Goal: Task Accomplishment & Management: Manage account settings

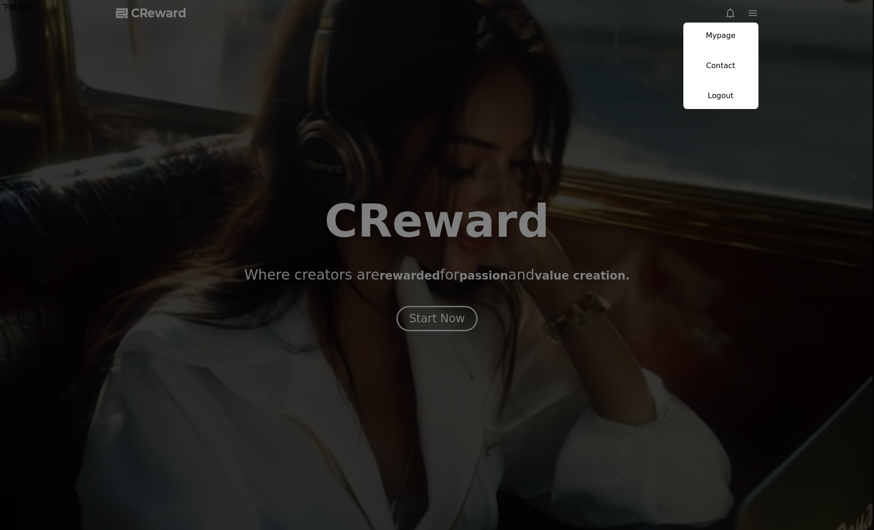
click at [749, 29] on link "Mypage" at bounding box center [720, 36] width 75 height 26
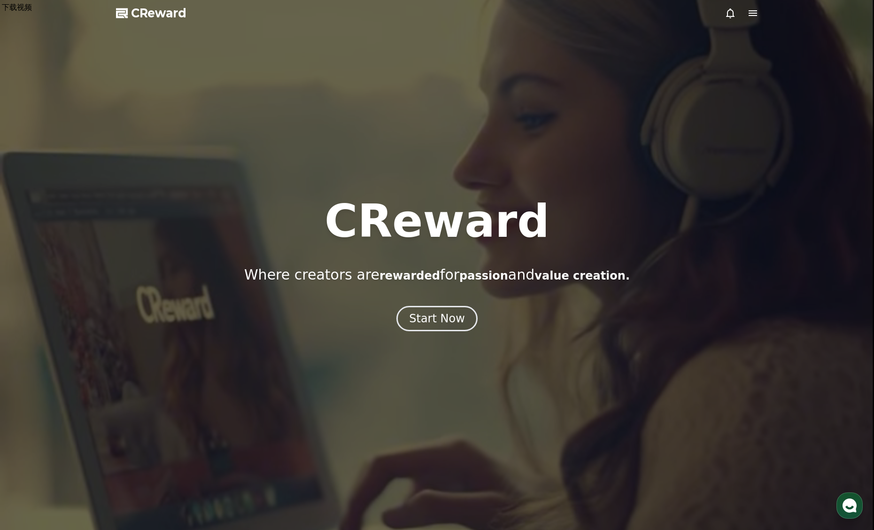
select select "**********"
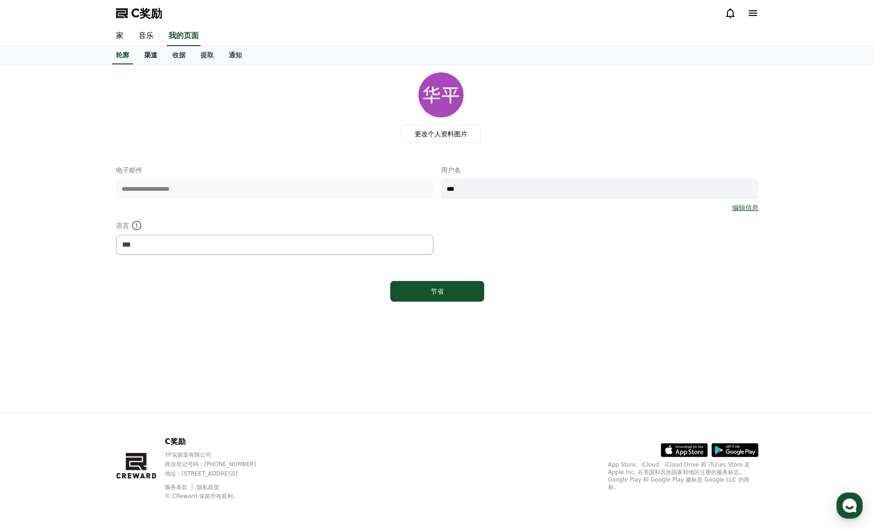
click at [156, 60] on link "渠道" at bounding box center [151, 55] width 28 height 18
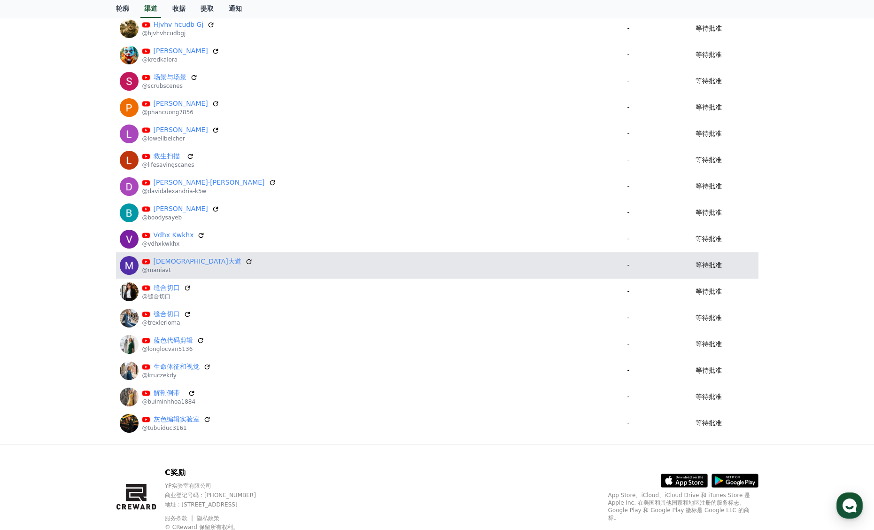
scroll to position [217, 0]
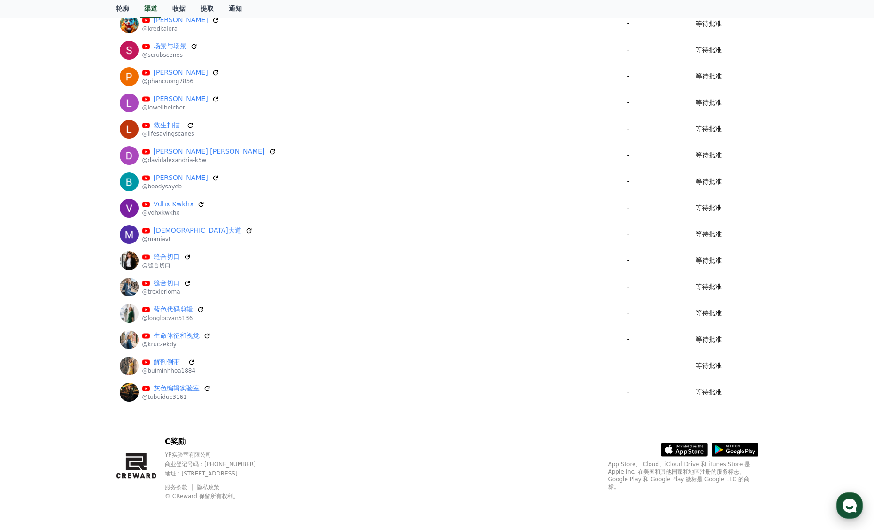
click at [846, 503] on use "button" at bounding box center [849, 505] width 14 height 14
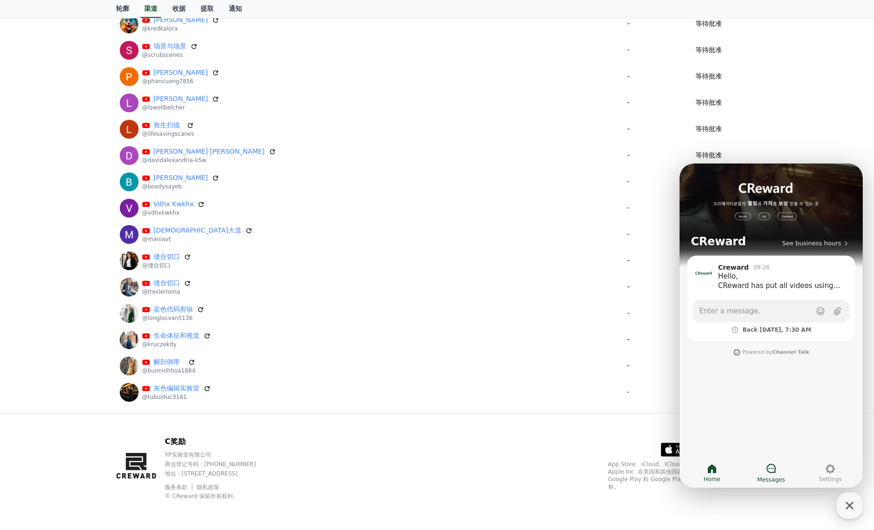
click at [776, 463] on icon at bounding box center [770, 467] width 11 height 11
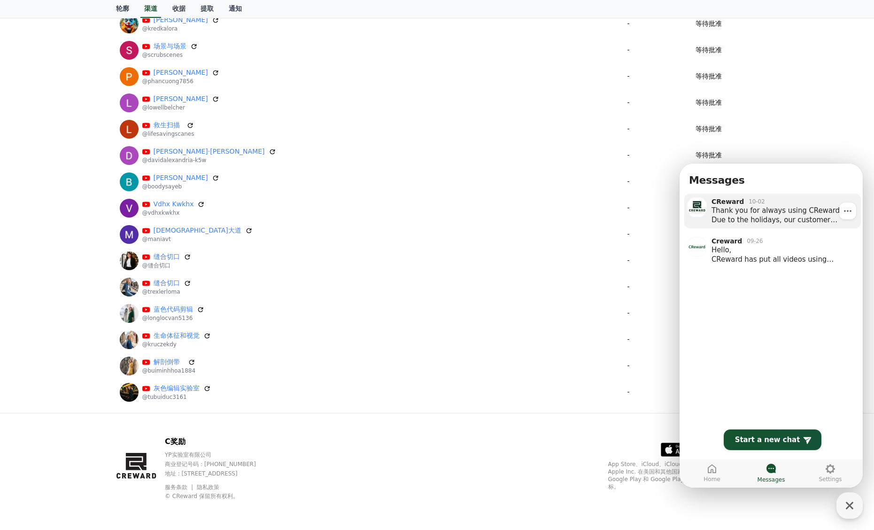
click at [776, 215] on div "Thank you for always using CReward. Due to the holidays, our customer support w…" at bounding box center [782, 215] width 143 height 19
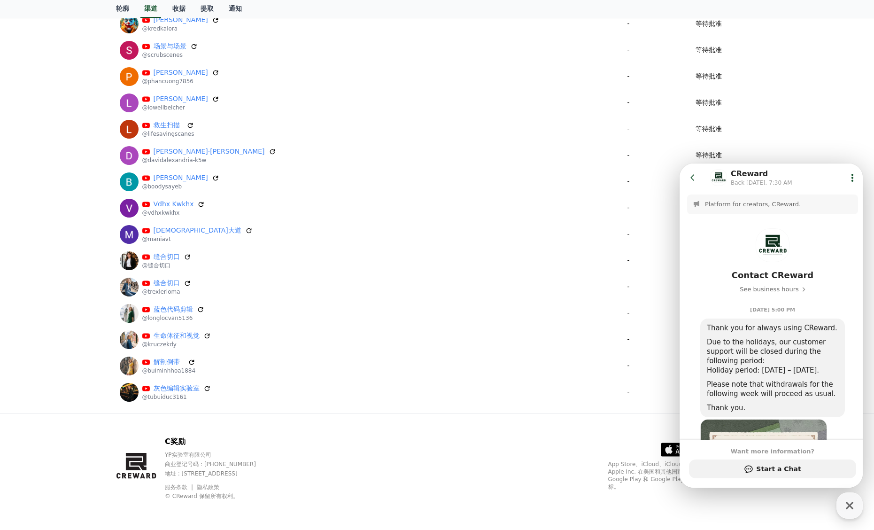
scroll to position [145, 0]
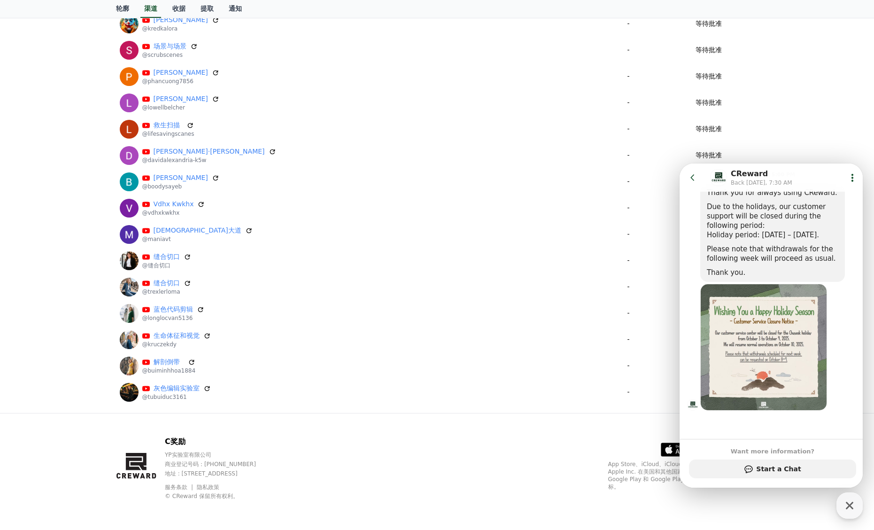
click at [692, 176] on icon at bounding box center [692, 177] width 4 height 6
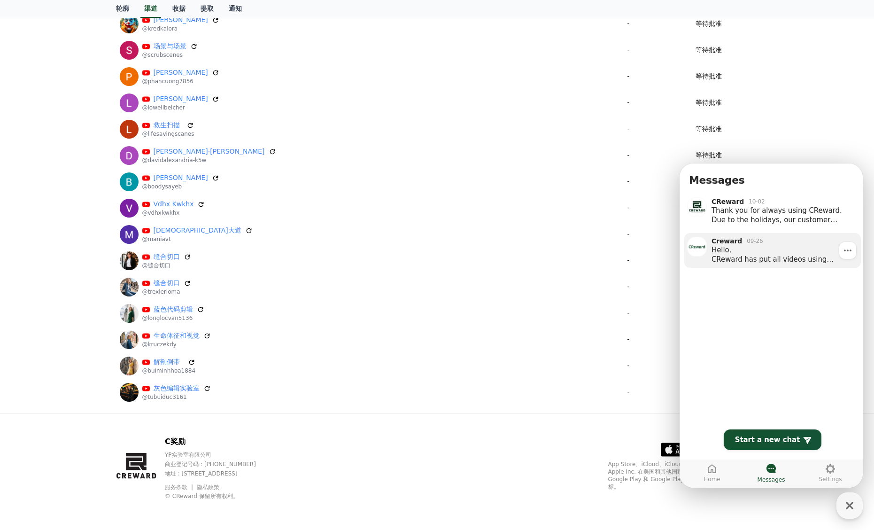
click at [759, 239] on div "09-26" at bounding box center [754, 241] width 16 height 8
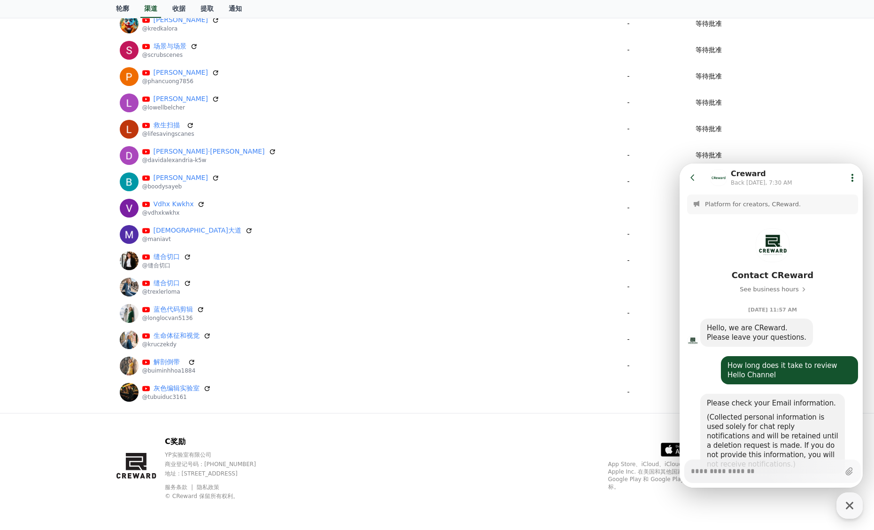
scroll to position [655, 0]
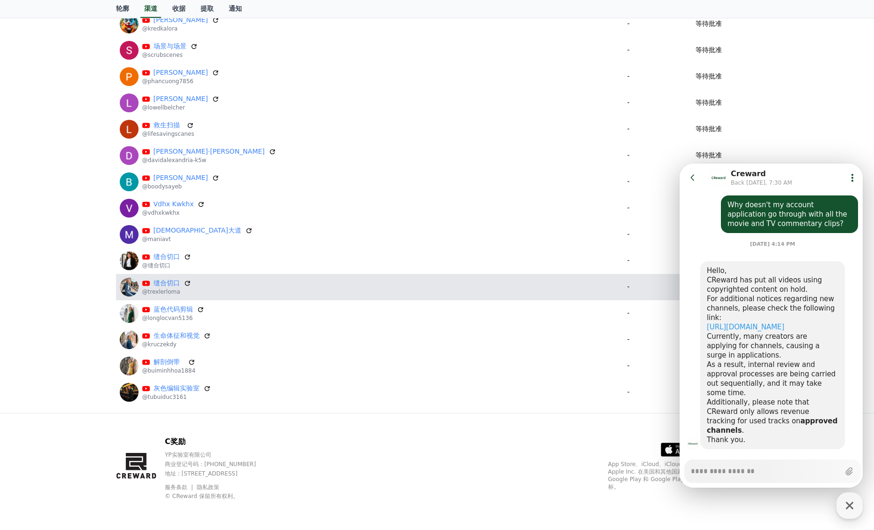
type textarea "*"
click at [430, 299] on table "渠道 批准 地位 [PERSON_NAME] @moonysus - 等待批准 [PERSON_NAME] @darronrentjeria - 等待批准 H…" at bounding box center [437, 159] width 642 height 491
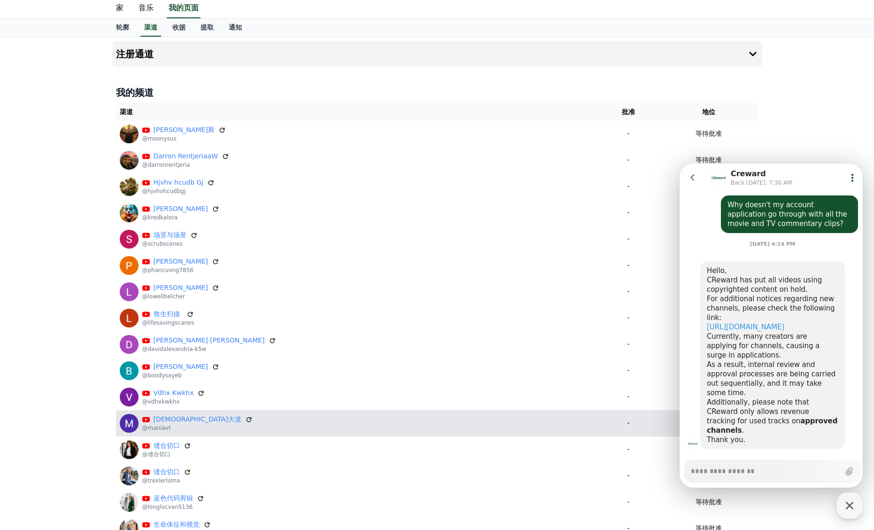
scroll to position [0, 0]
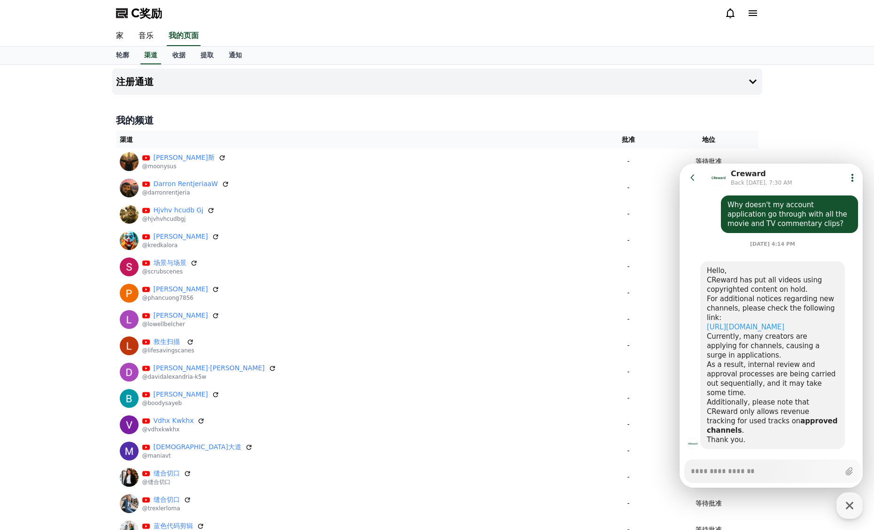
click at [691, 171] on button "Go to previous page" at bounding box center [696, 177] width 25 height 19
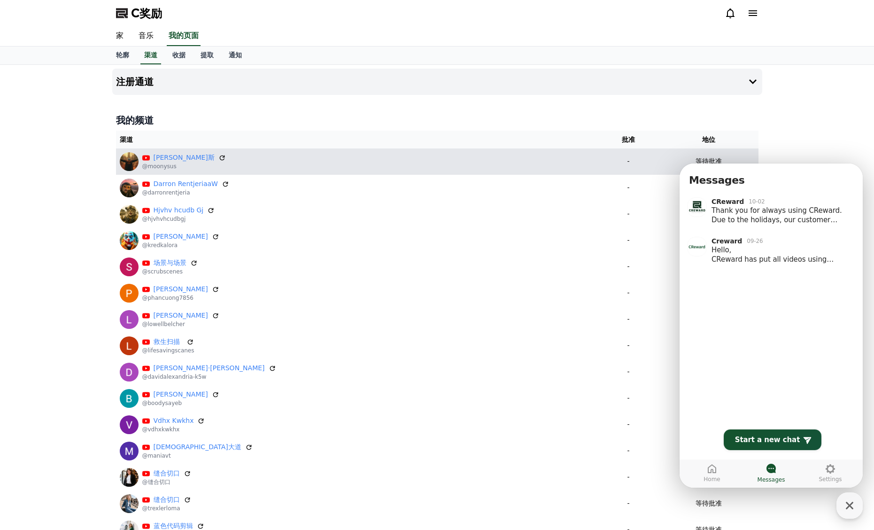
click at [717, 153] on td "等待批准" at bounding box center [709, 161] width 100 height 26
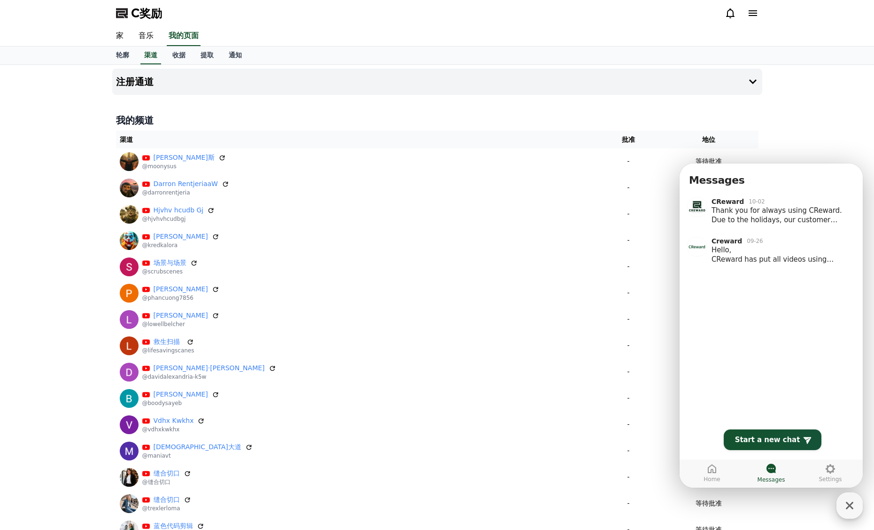
click at [848, 493] on div "button" at bounding box center [849, 505] width 26 height 26
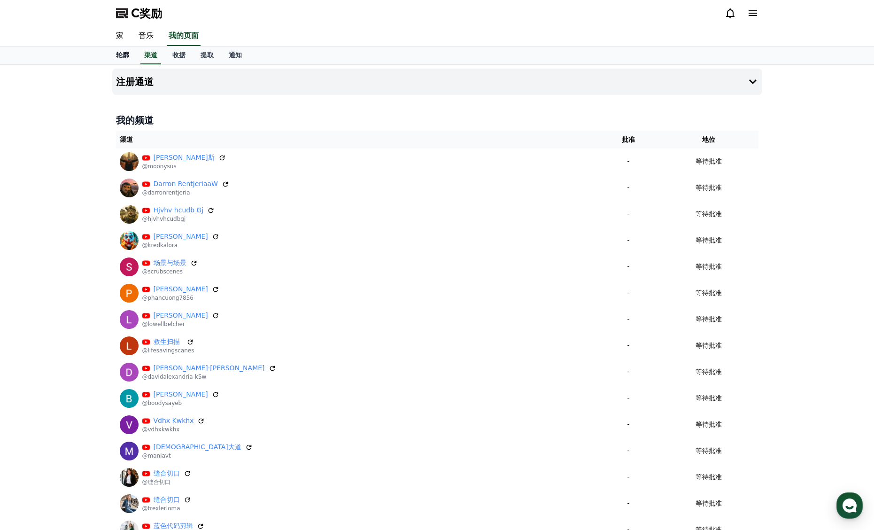
click at [123, 56] on font "轮廓" at bounding box center [122, 55] width 13 height 8
select select "**********"
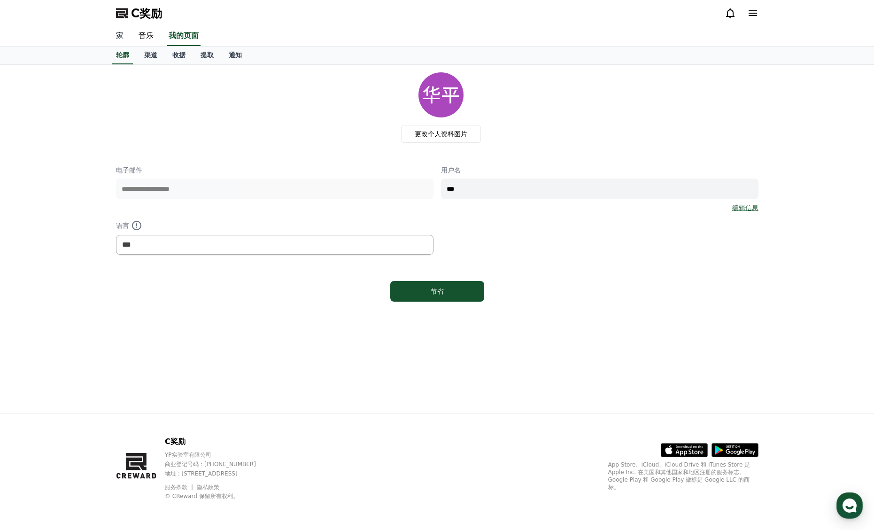
click at [121, 34] on font "家" at bounding box center [120, 35] width 8 height 9
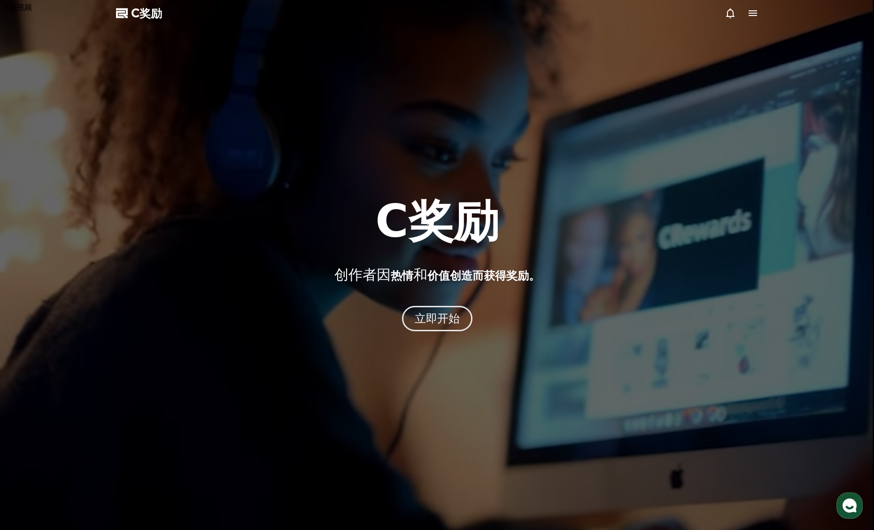
click at [140, 13] on font "C奖励" at bounding box center [146, 13] width 31 height 13
